Goal: Navigation & Orientation: Find specific page/section

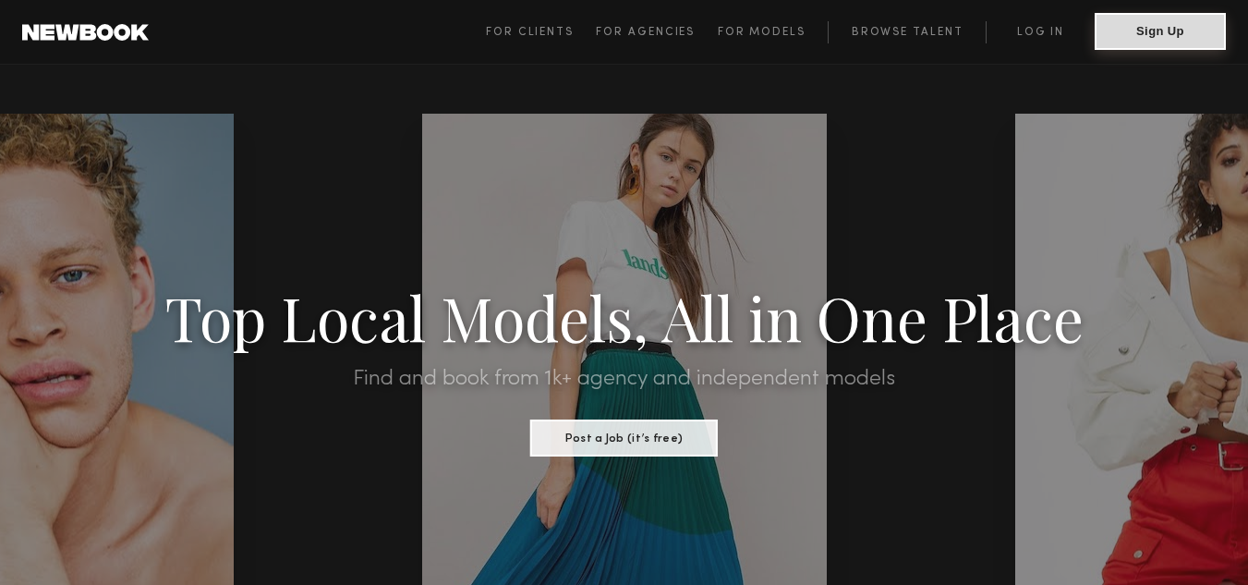
click at [1171, 21] on button "Sign Up" at bounding box center [1160, 31] width 131 height 37
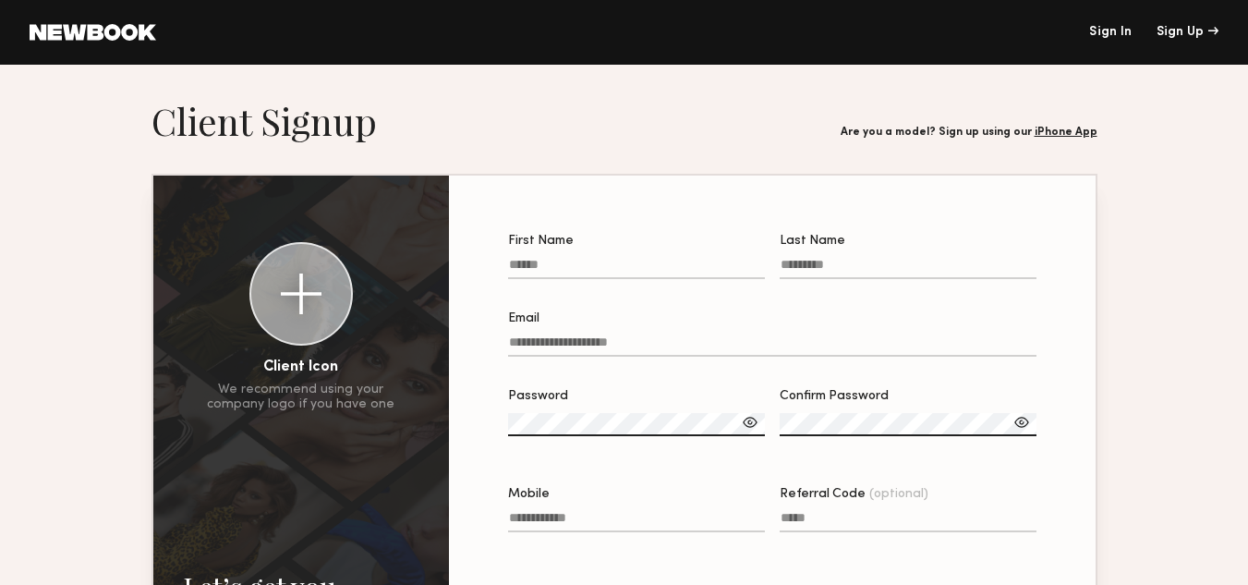
click at [1110, 26] on link "Sign In" at bounding box center [1110, 32] width 43 height 13
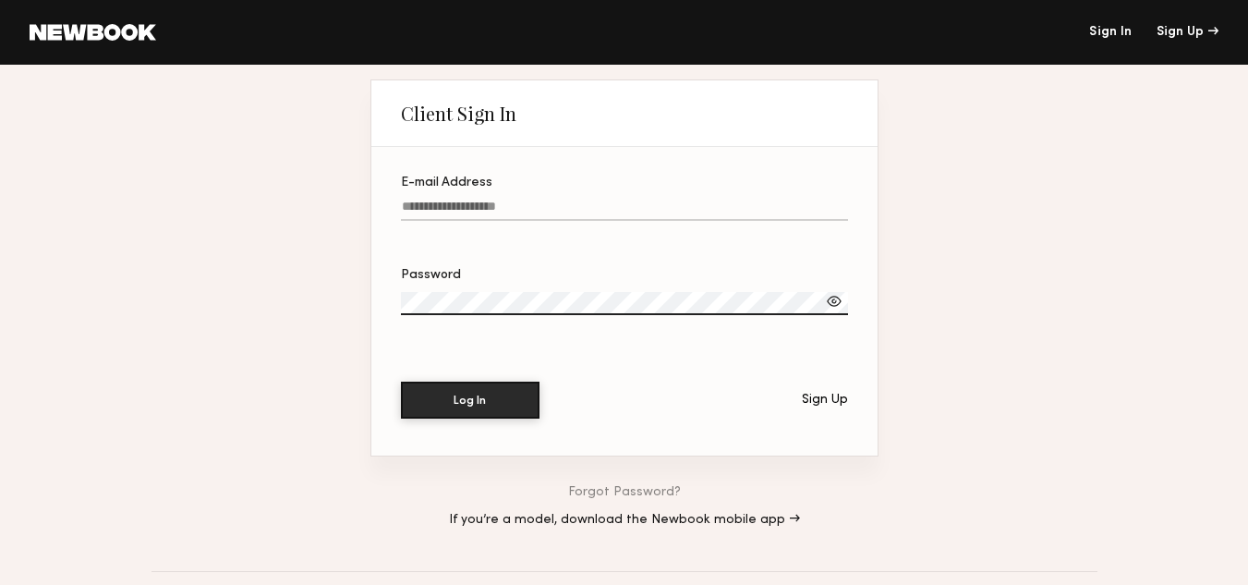
click at [446, 213] on input "E-mail Address" at bounding box center [624, 210] width 447 height 21
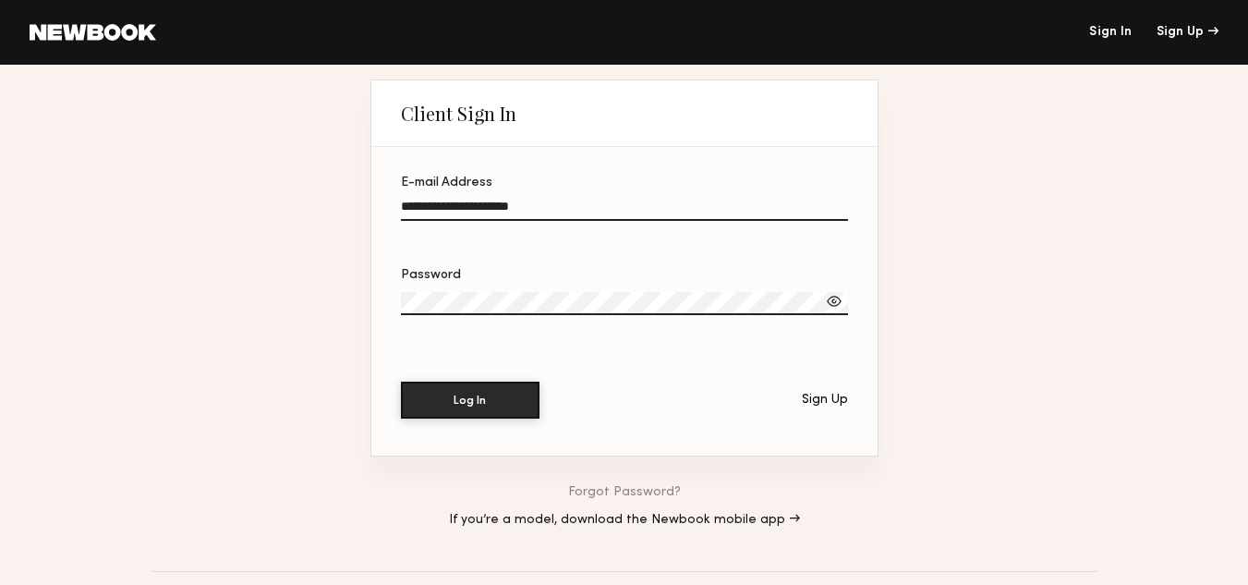
type input "**********"
click at [832, 299] on div at bounding box center [834, 301] width 18 height 18
click at [499, 401] on button "Log In" at bounding box center [470, 399] width 139 height 37
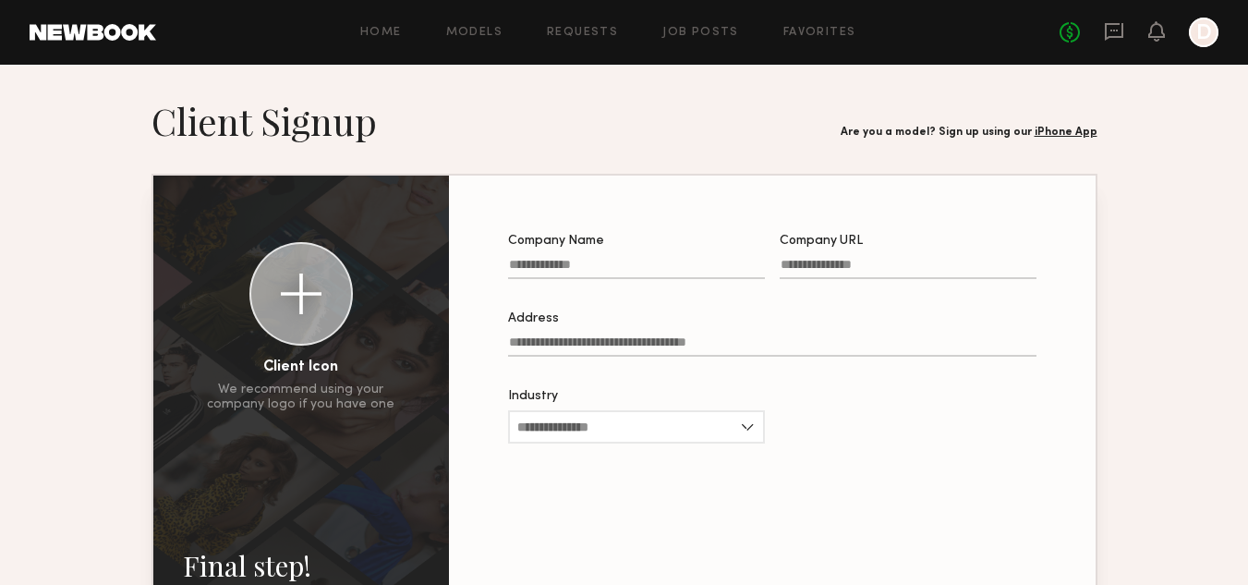
click at [1202, 26] on div at bounding box center [1204, 33] width 30 height 30
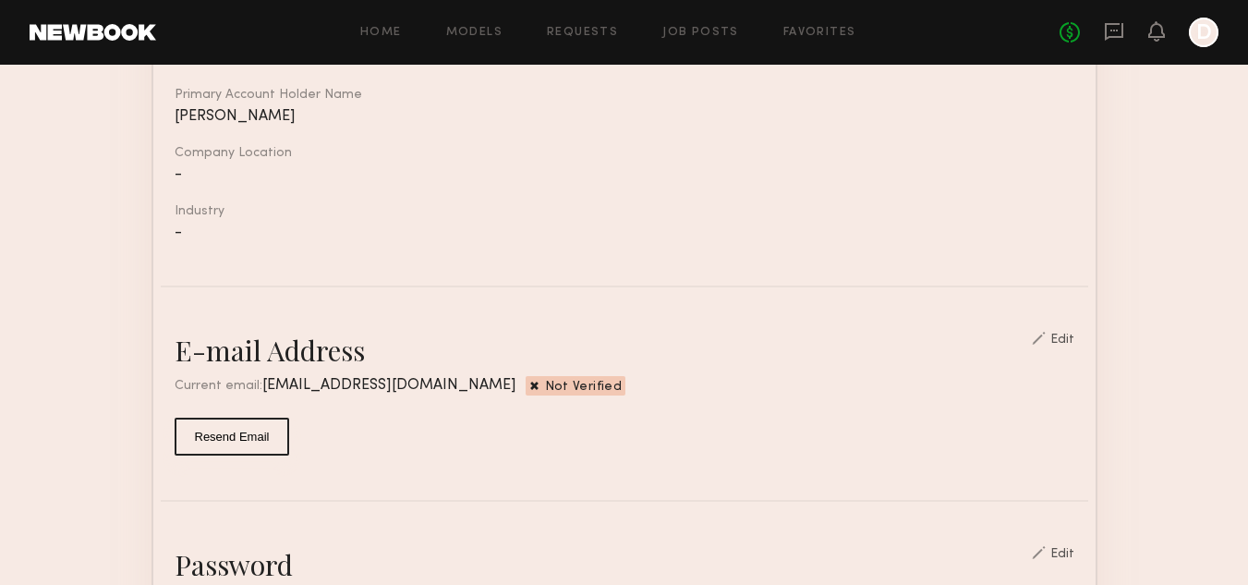
scroll to position [344, 0]
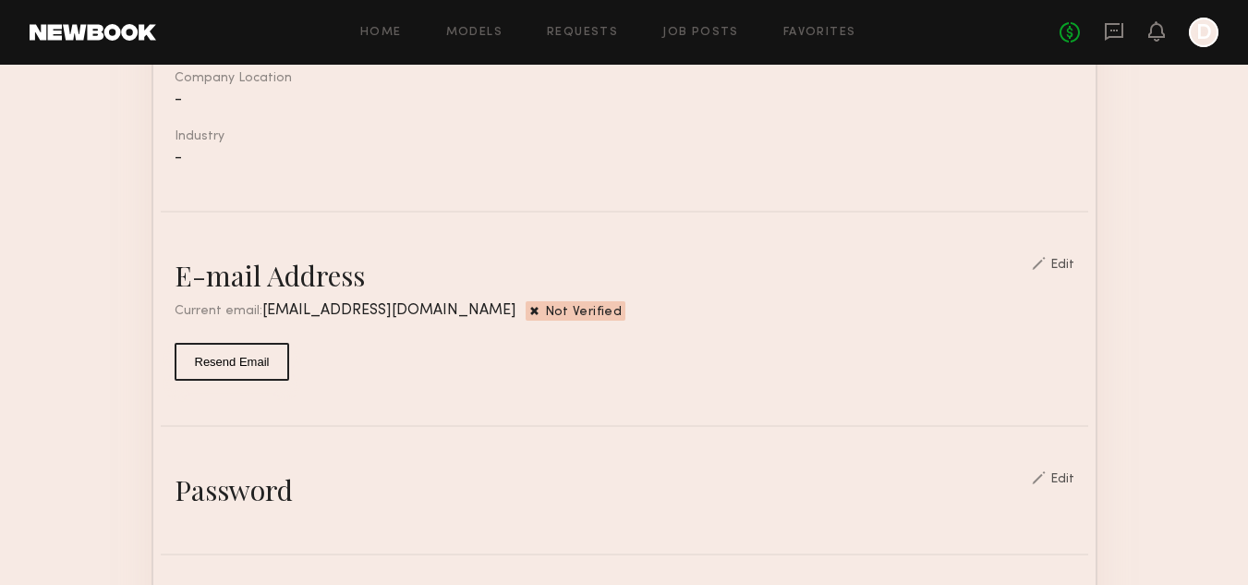
click at [194, 381] on button "Resend Email" at bounding box center [232, 362] width 115 height 38
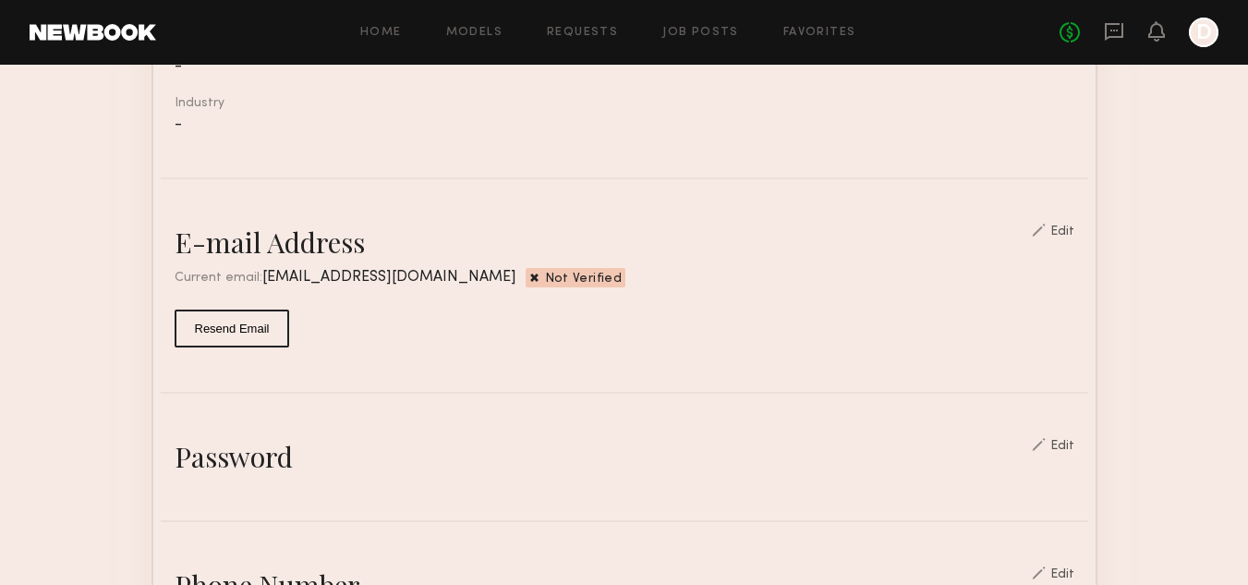
scroll to position [411, 0]
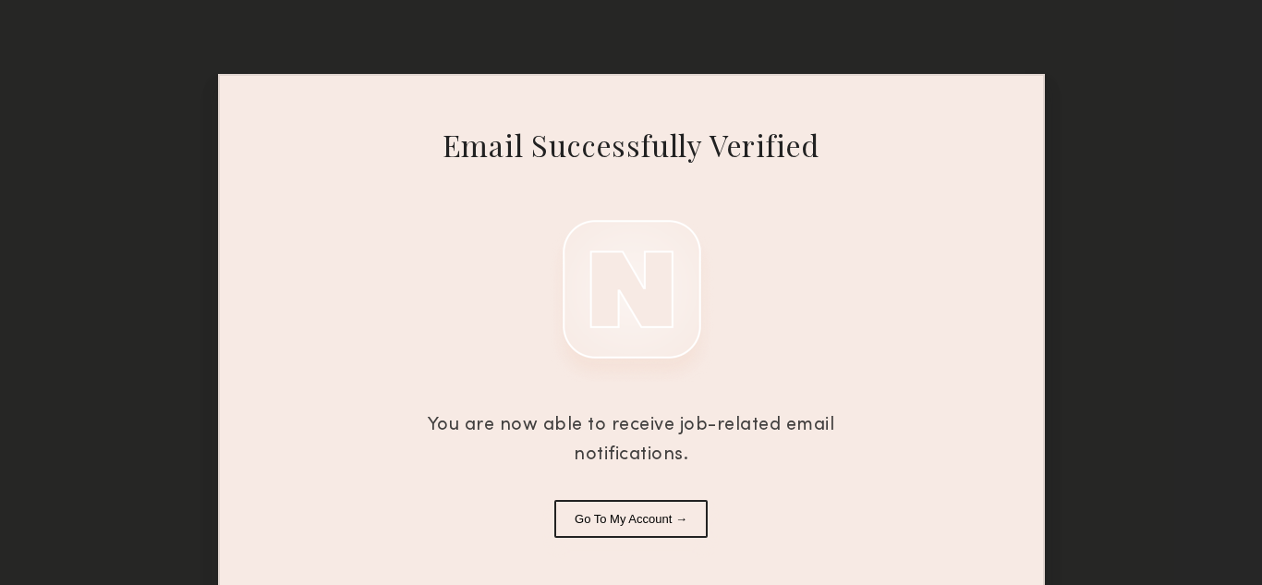
click at [673, 517] on button "Go To My Account →" at bounding box center [630, 519] width 153 height 38
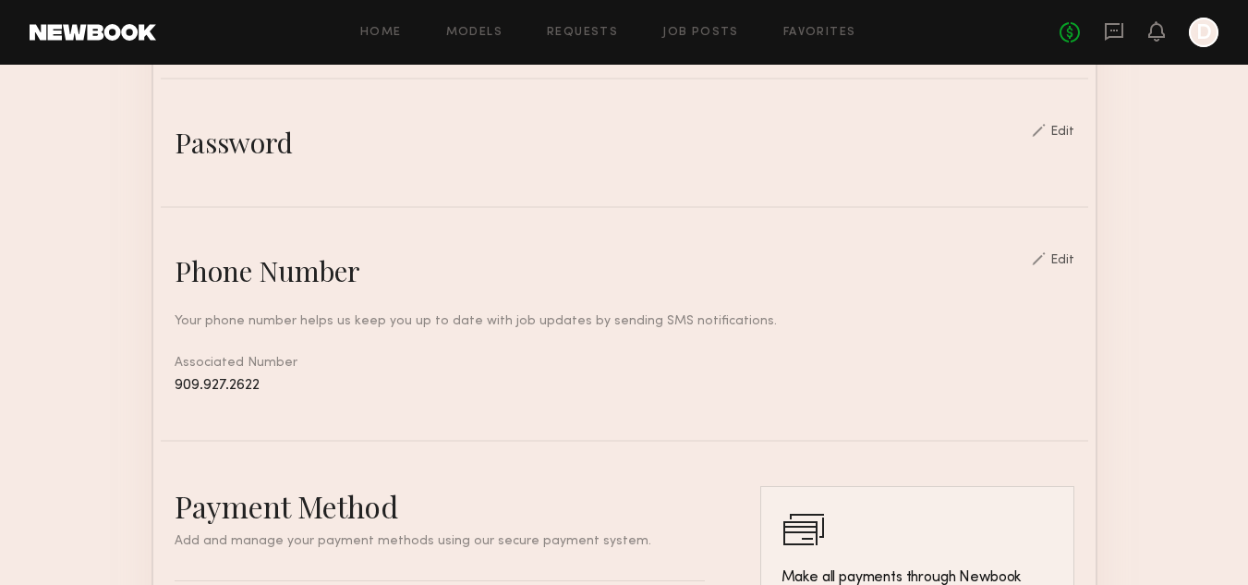
scroll to position [616, 0]
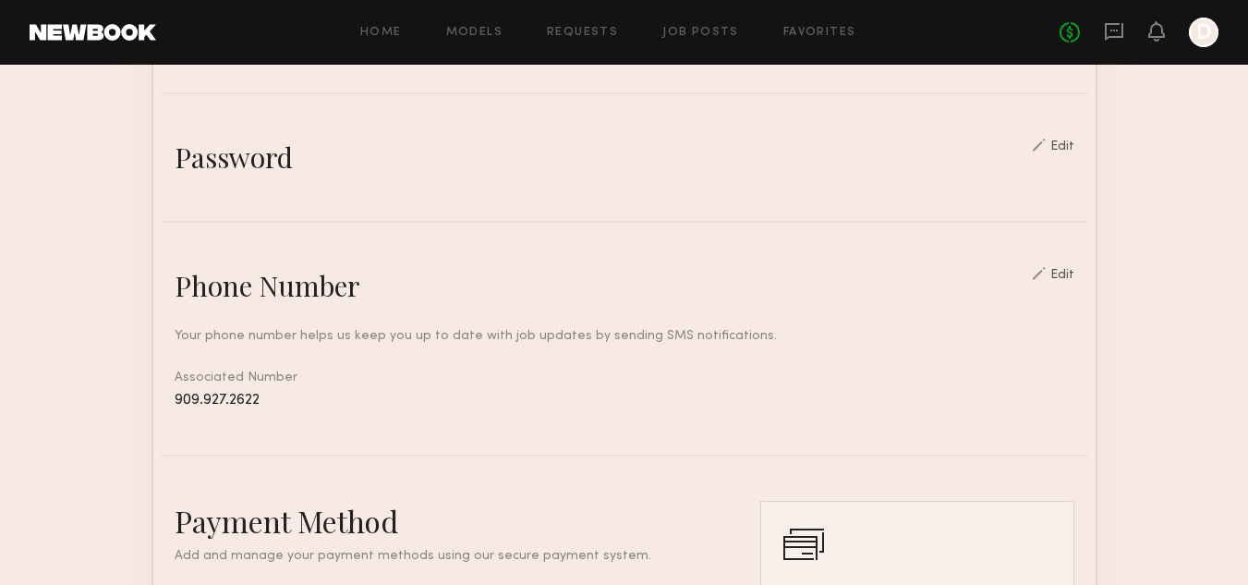
click at [720, 41] on div "Home Models Requests Job Posts Favorites Sign Out No fees up to $5,000 D" at bounding box center [687, 33] width 1063 height 30
click at [699, 32] on link "Job Posts" at bounding box center [700, 33] width 77 height 12
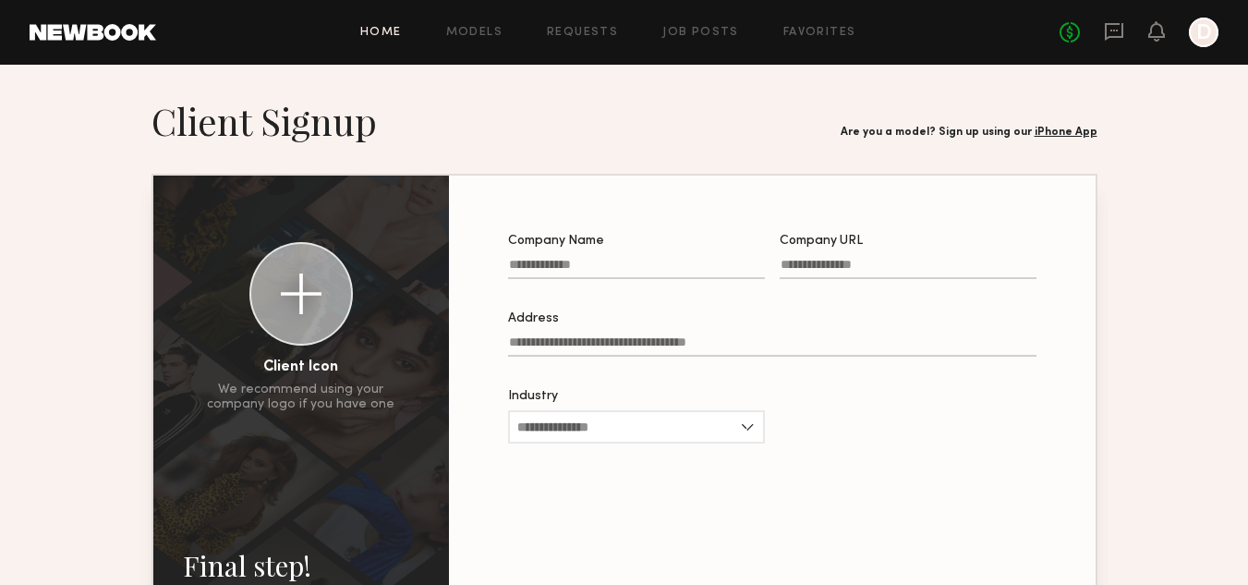
click at [377, 30] on link "Home" at bounding box center [381, 33] width 42 height 12
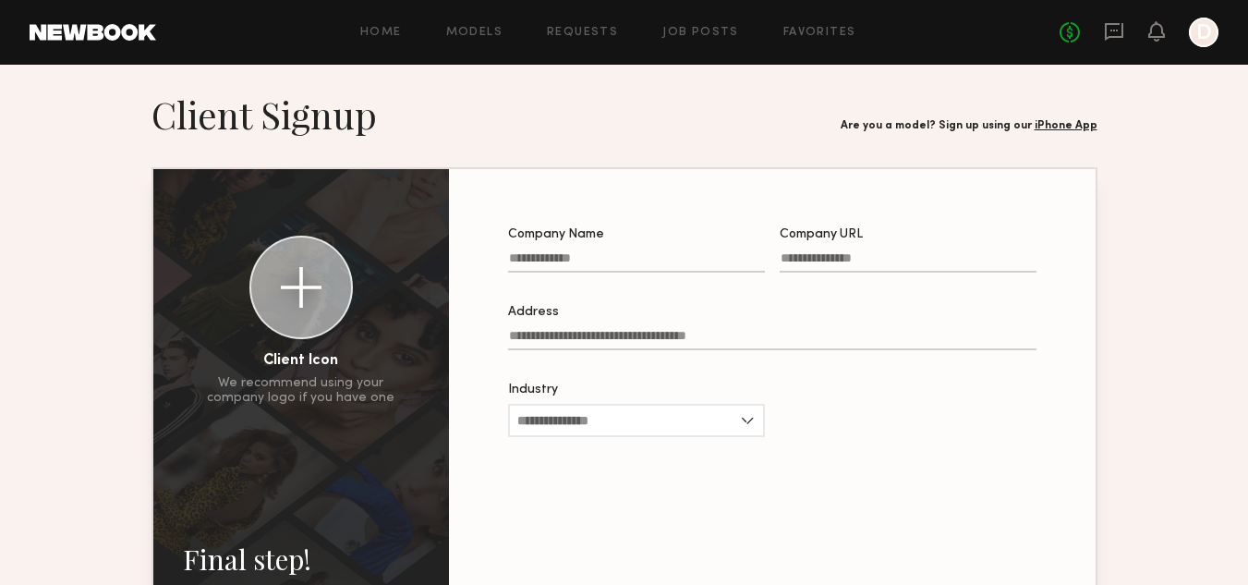
scroll to position [2, 0]
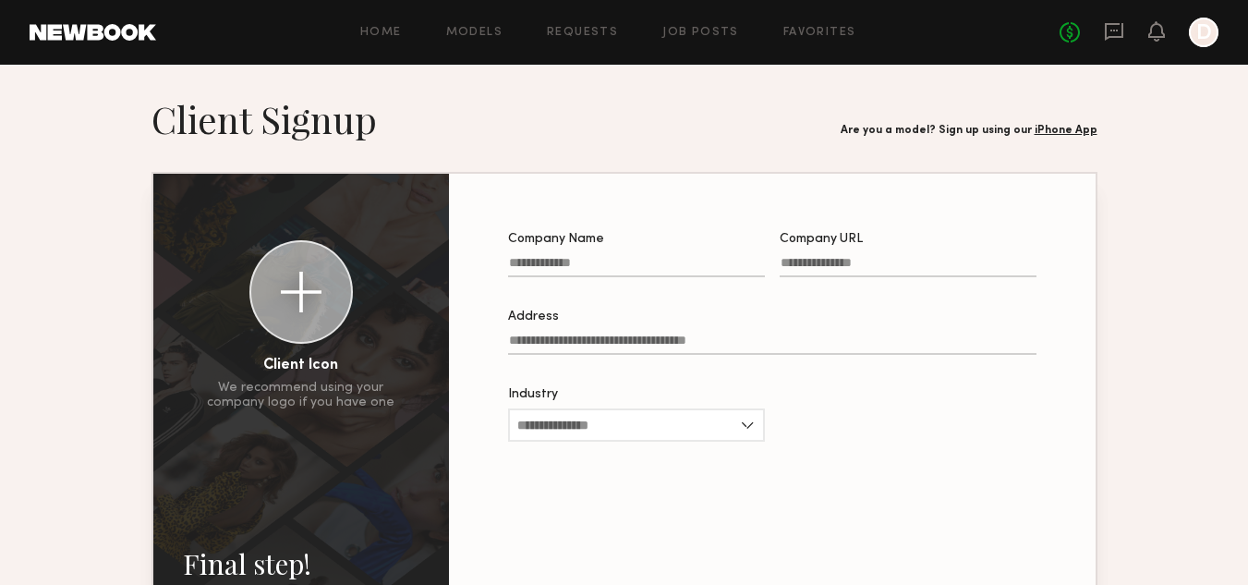
click at [1207, 24] on div at bounding box center [1204, 33] width 30 height 30
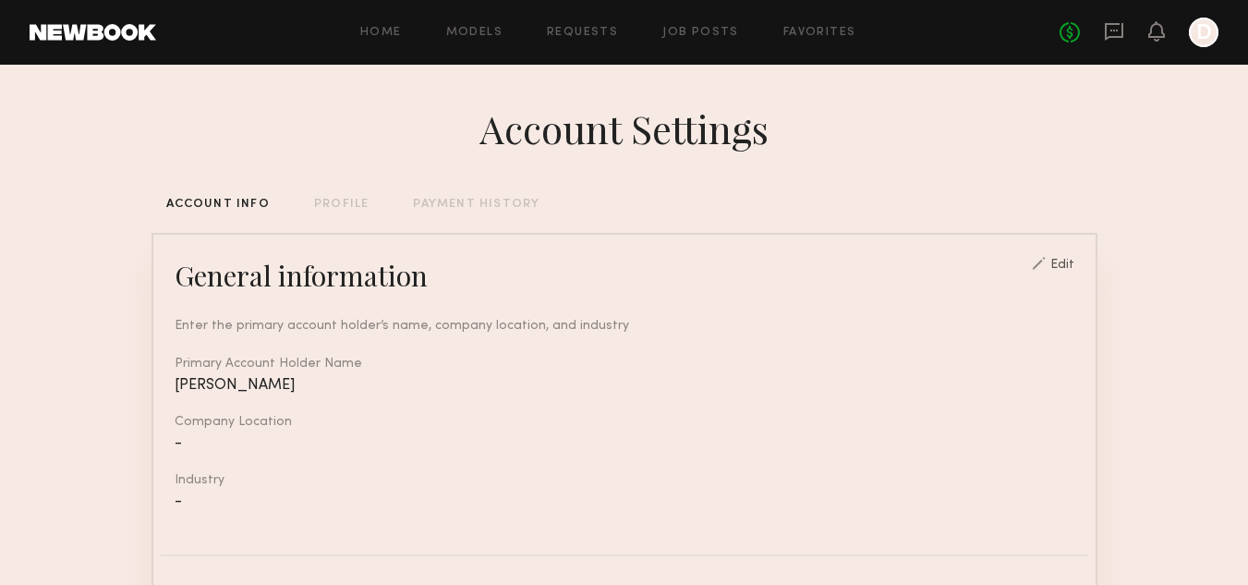
click at [338, 204] on div "PROFILE" at bounding box center [341, 205] width 55 height 12
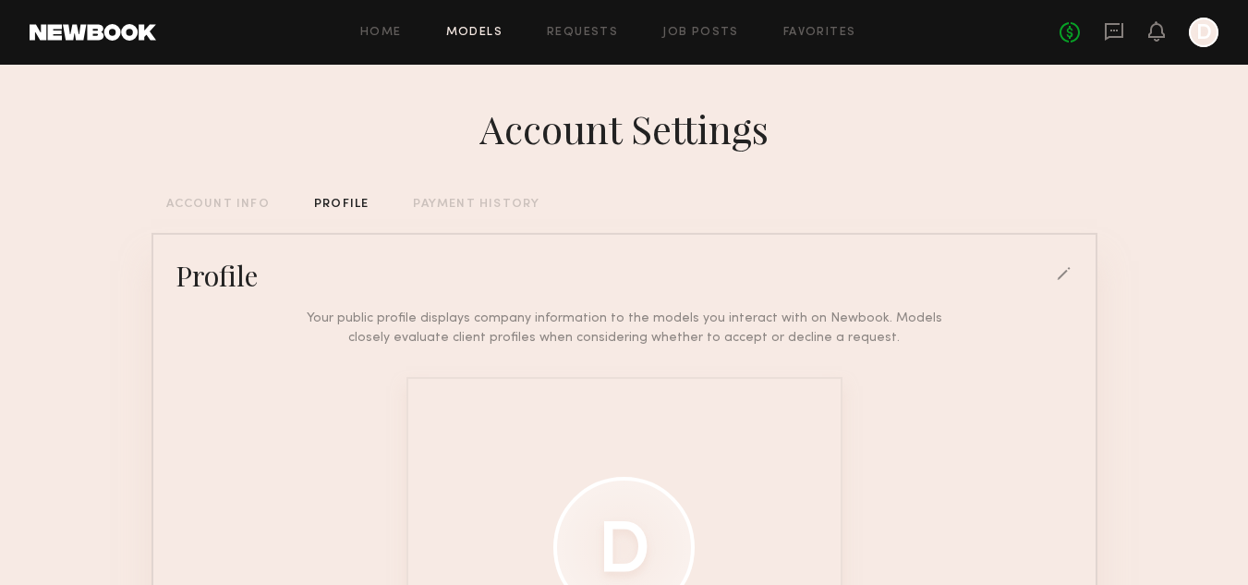
click at [466, 36] on link "Models" at bounding box center [474, 33] width 56 height 12
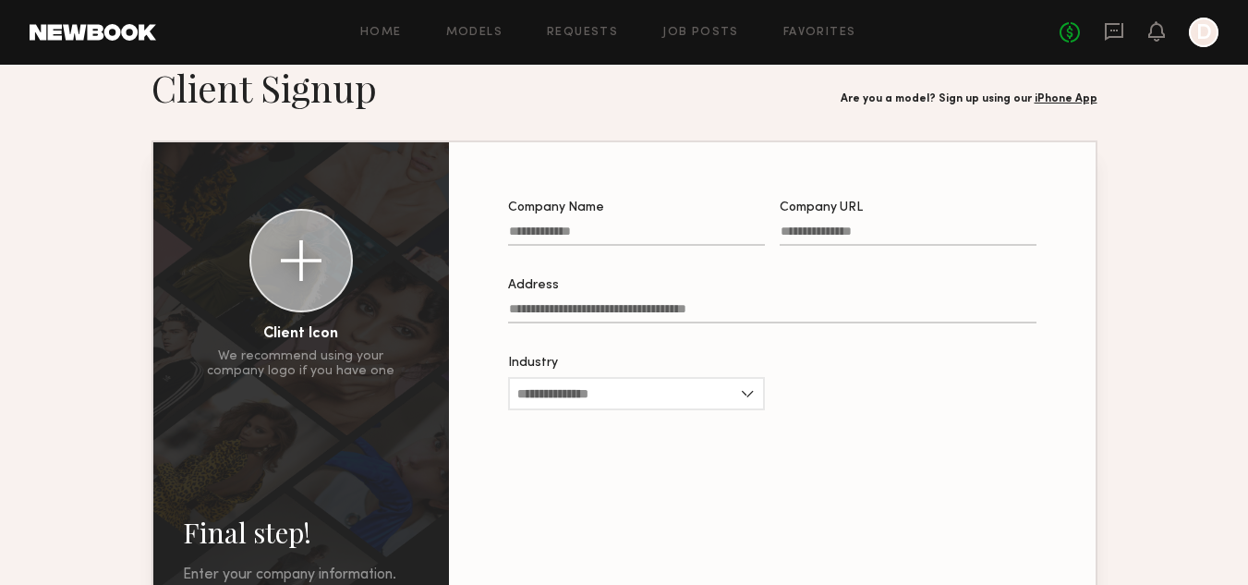
scroll to position [31, 0]
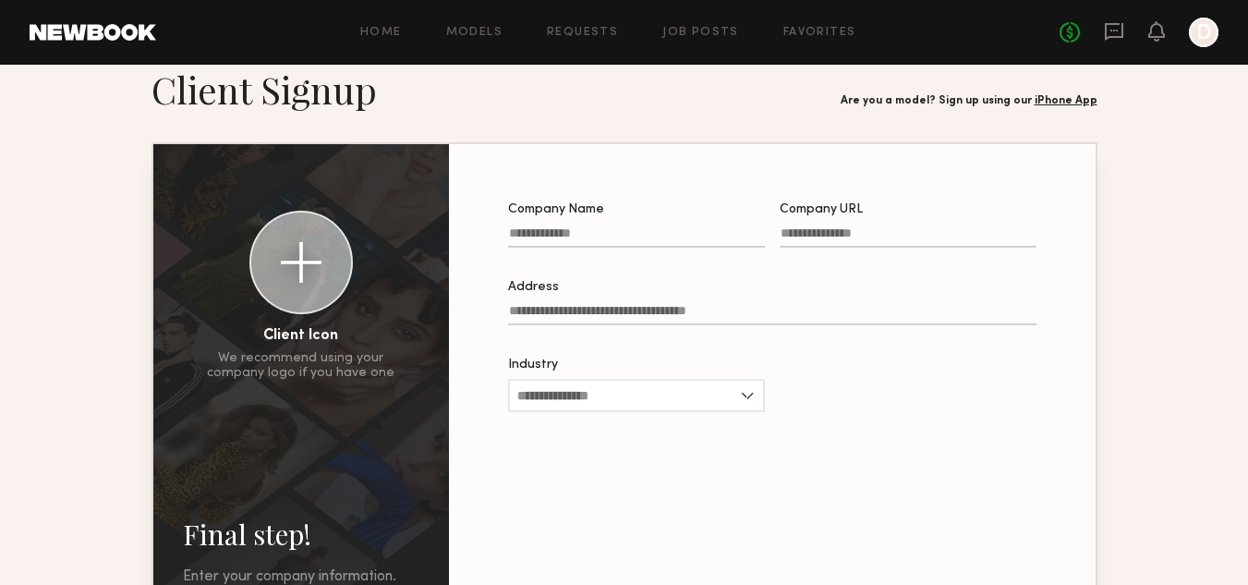
click at [1060, 103] on link "iPhone App" at bounding box center [1066, 100] width 63 height 11
